Goal: Information Seeking & Learning: Learn about a topic

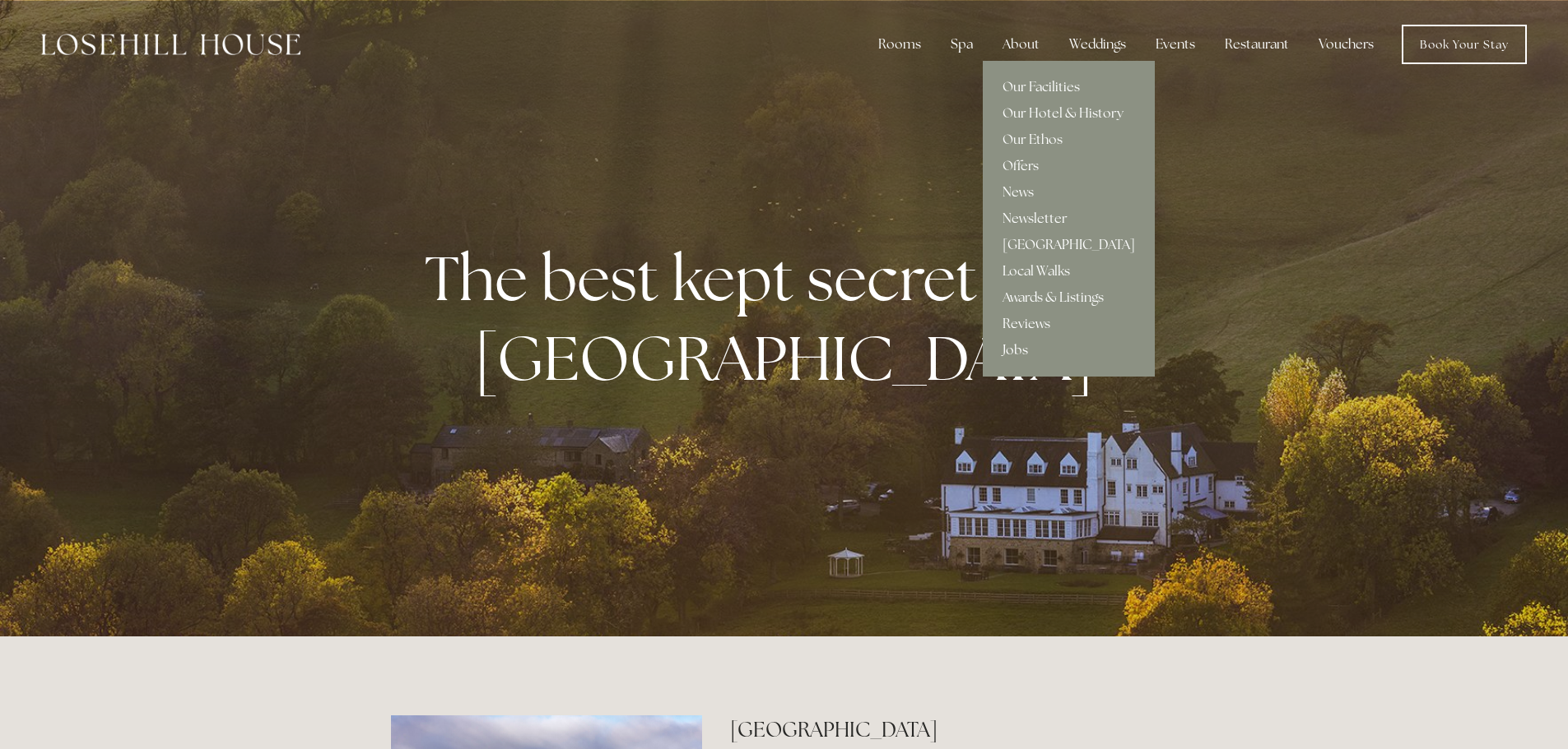
click at [1019, 352] on link "Jobs" at bounding box center [1069, 350] width 172 height 27
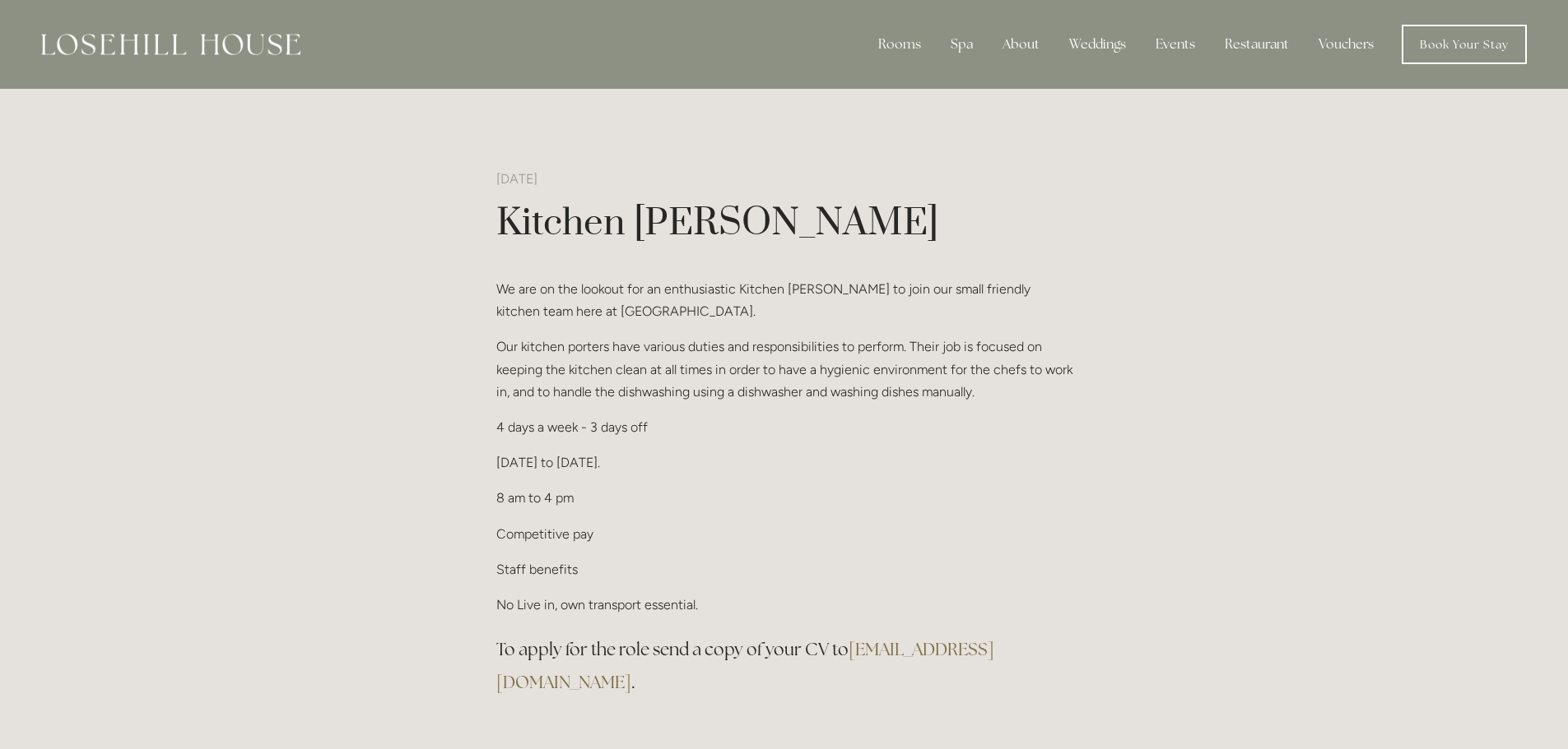
click at [258, 36] on img at bounding box center [170, 44] width 260 height 22
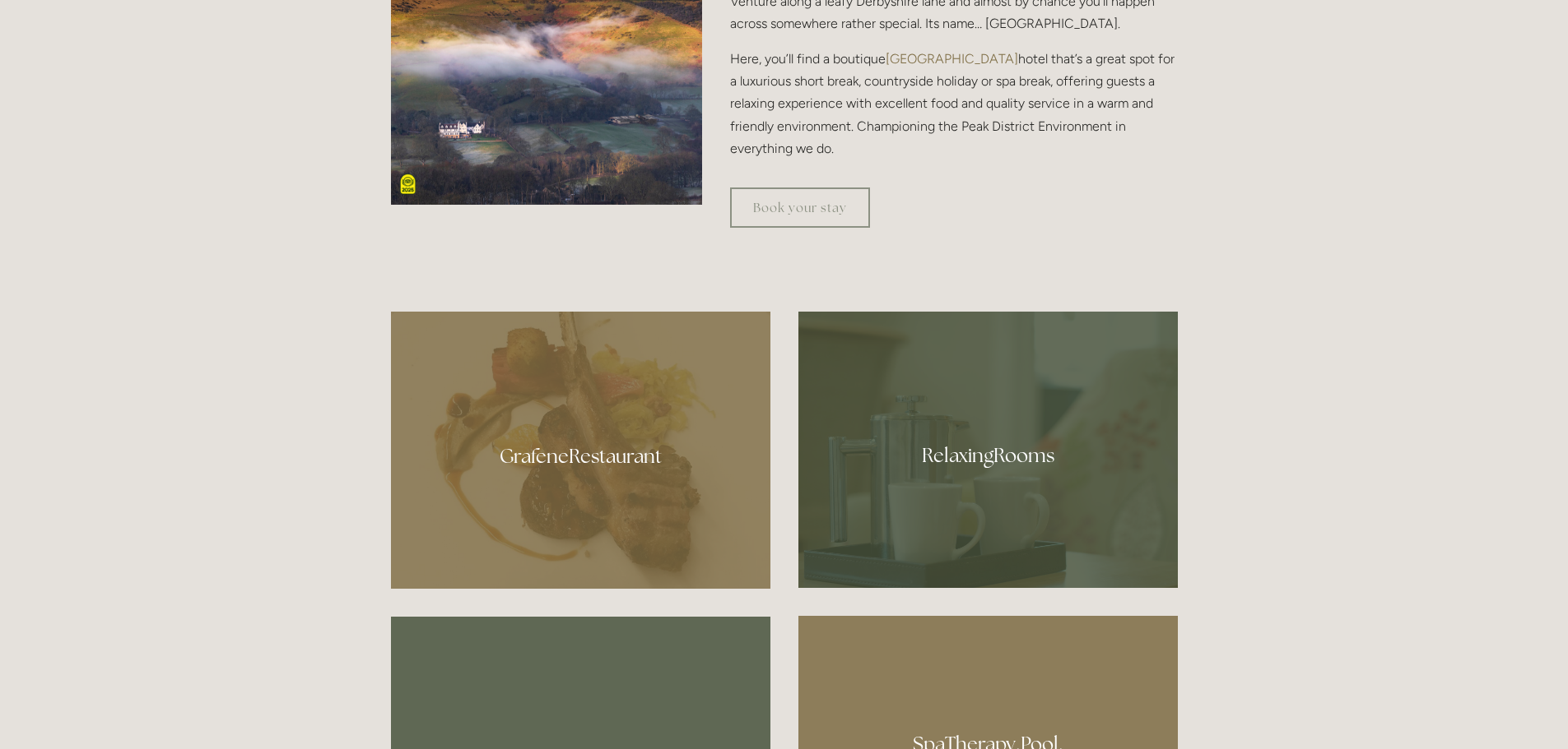
scroll to position [1152, 0]
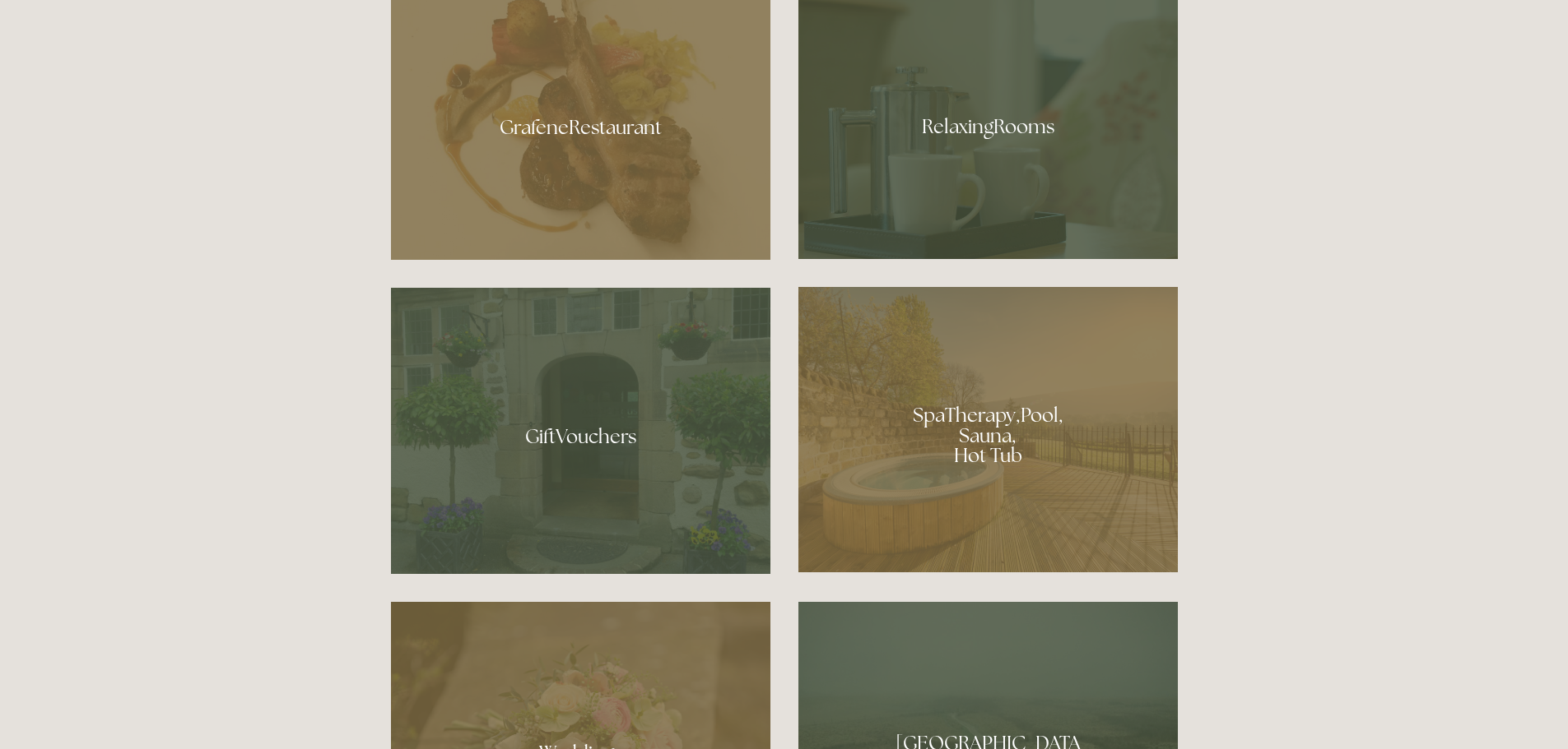
click at [965, 128] on div at bounding box center [988, 120] width 380 height 276
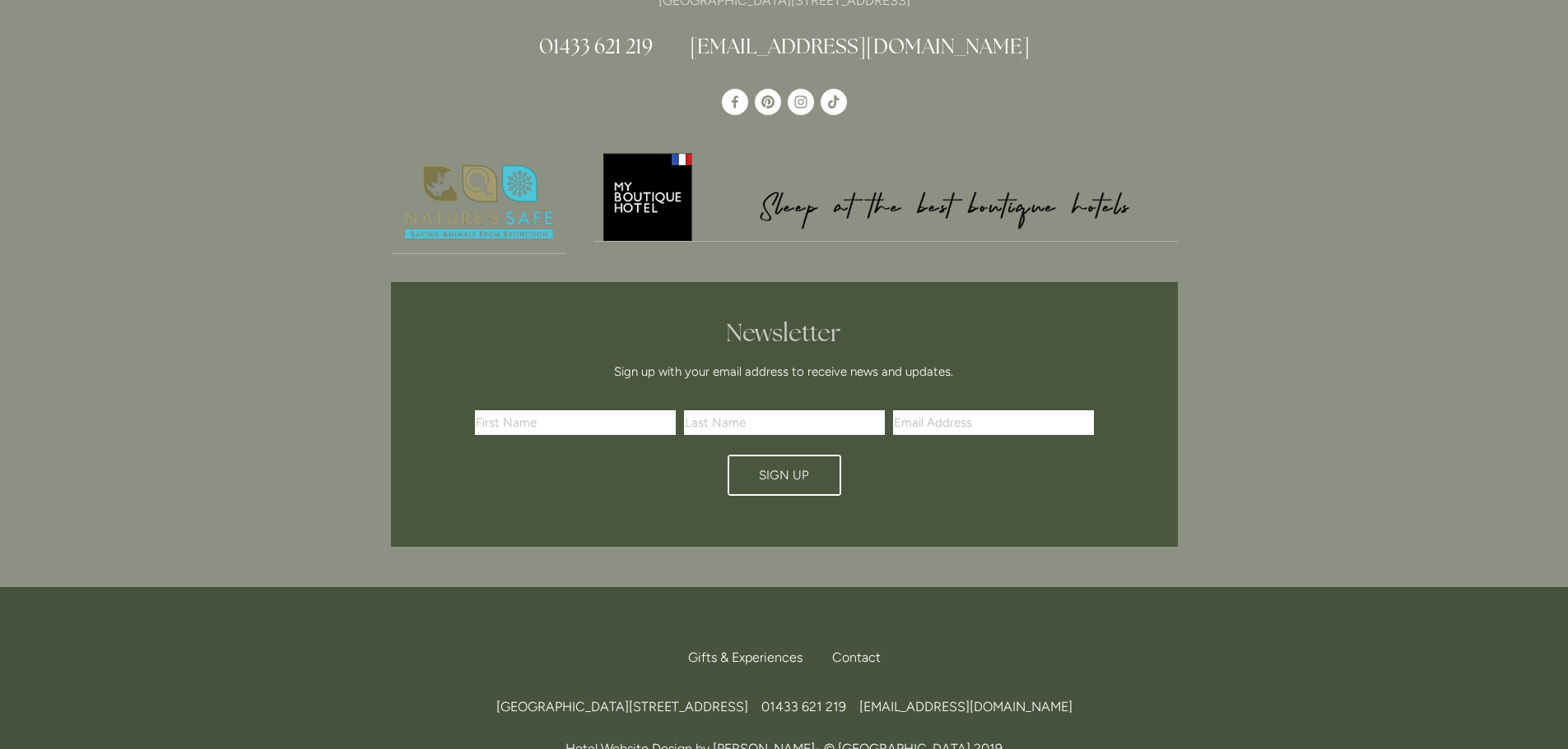
scroll to position [2715, 0]
